Goal: Navigation & Orientation: Find specific page/section

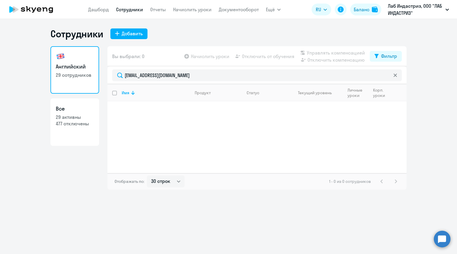
select select "30"
click at [97, 11] on link "Дашборд" at bounding box center [98, 10] width 21 height 6
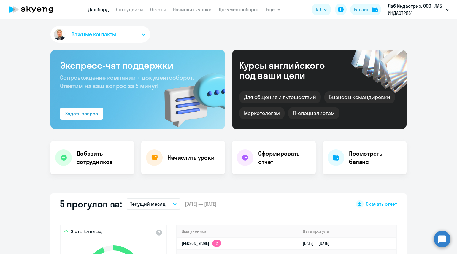
select select "30"
click at [133, 8] on link "Сотрудники" at bounding box center [129, 10] width 27 height 6
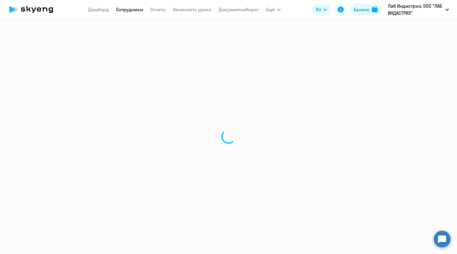
select select "30"
